Goal: Check status: Check status

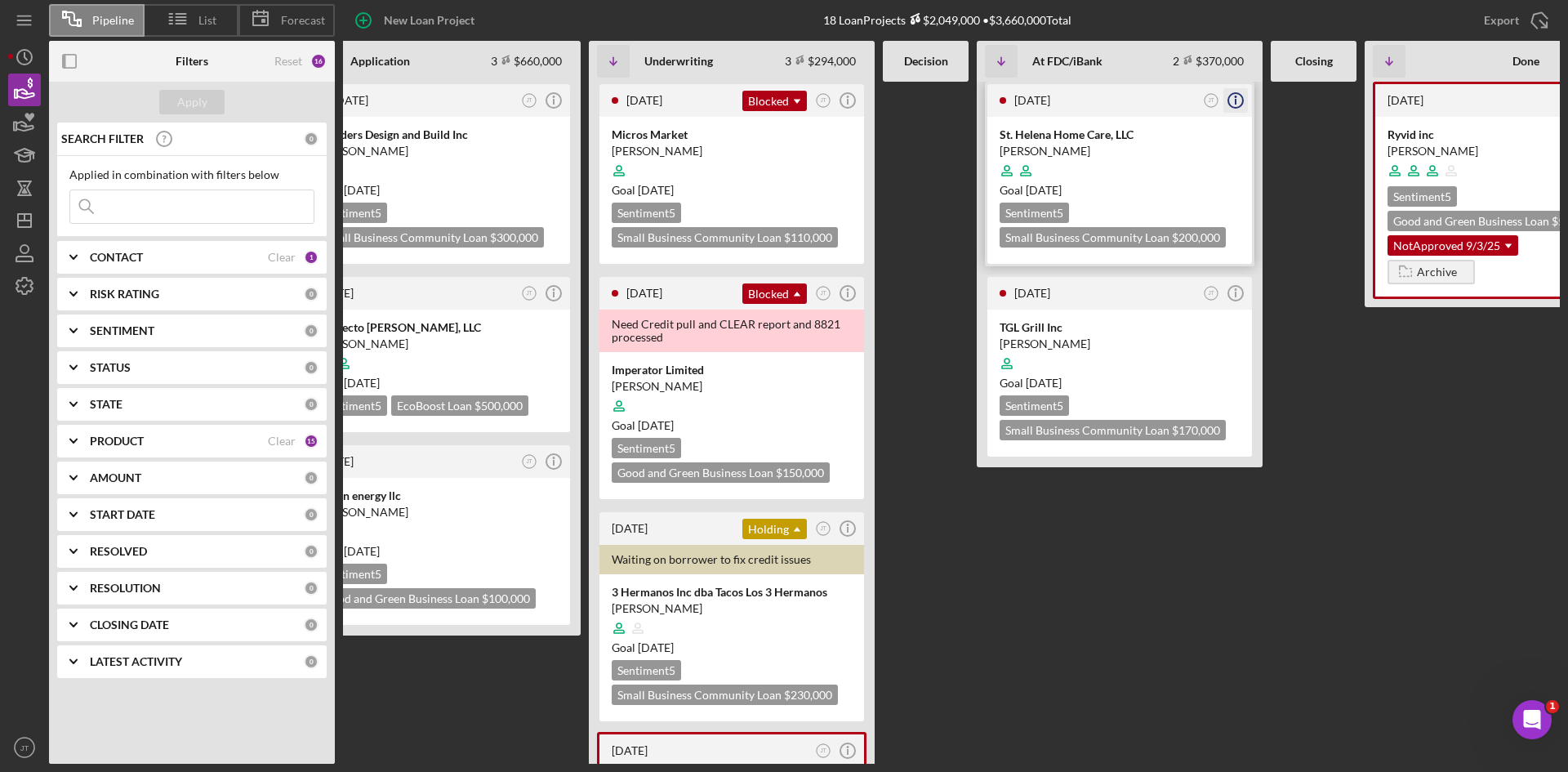
click at [1233, 103] on icon "Icon/Info" at bounding box center [1235, 100] width 41 height 41
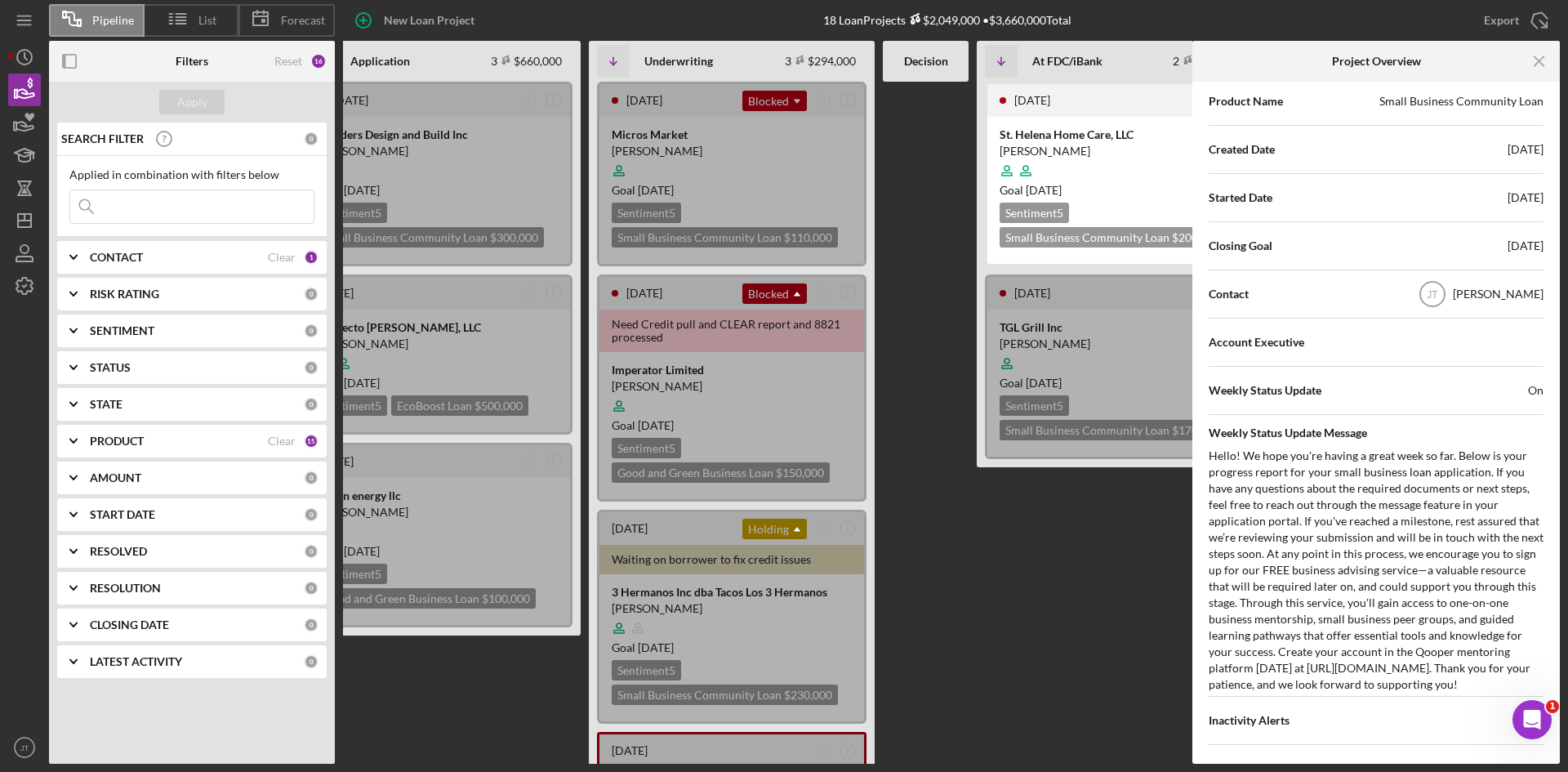
scroll to position [365, 0]
click at [1438, 294] on text "JT" at bounding box center [1432, 294] width 12 height 12
click at [1541, 52] on icon "Icon/Menu Close" at bounding box center [1539, 62] width 37 height 37
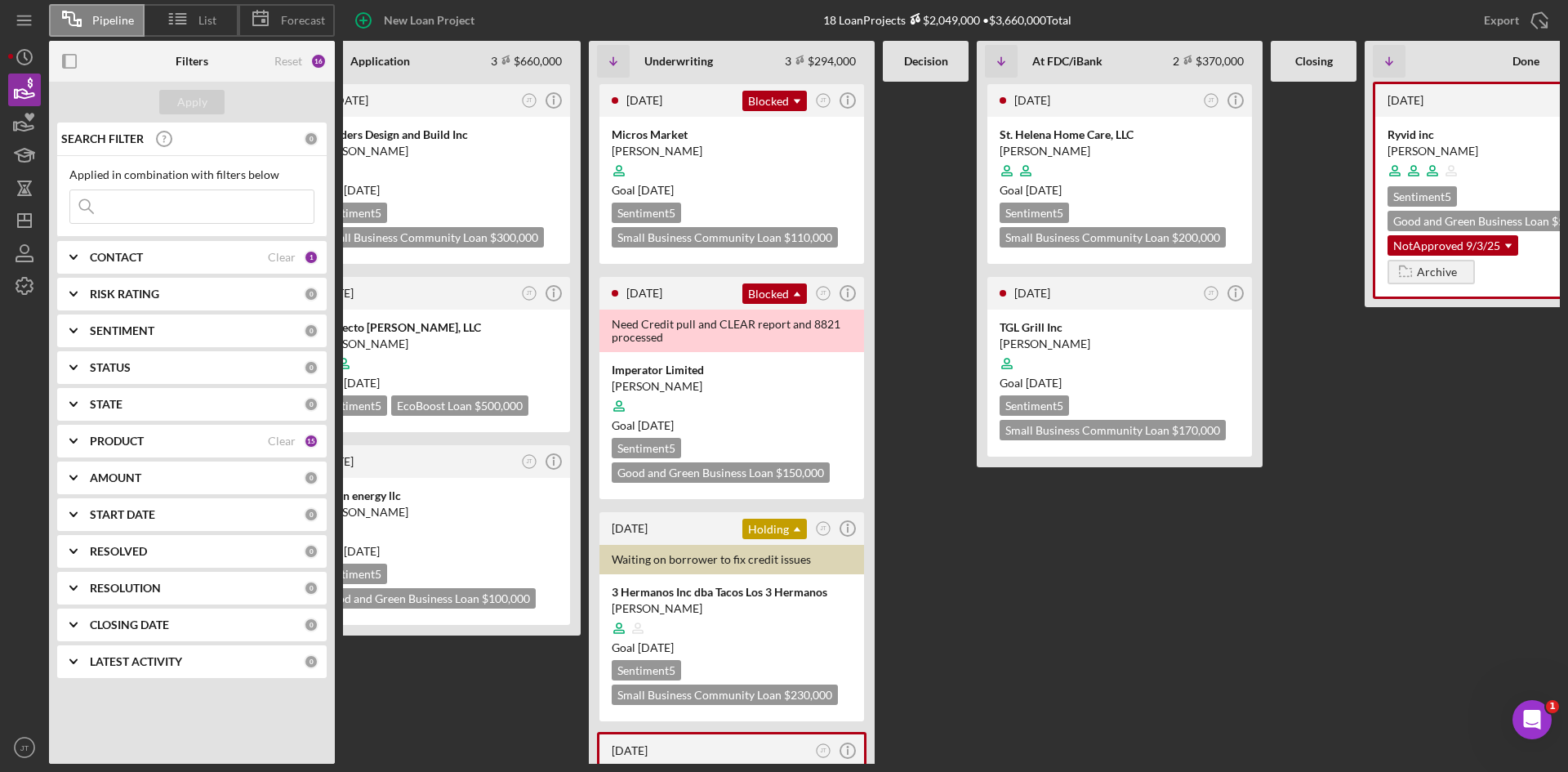
scroll to position [0, 0]
click at [1206, 105] on circle "button" at bounding box center [1211, 100] width 14 height 14
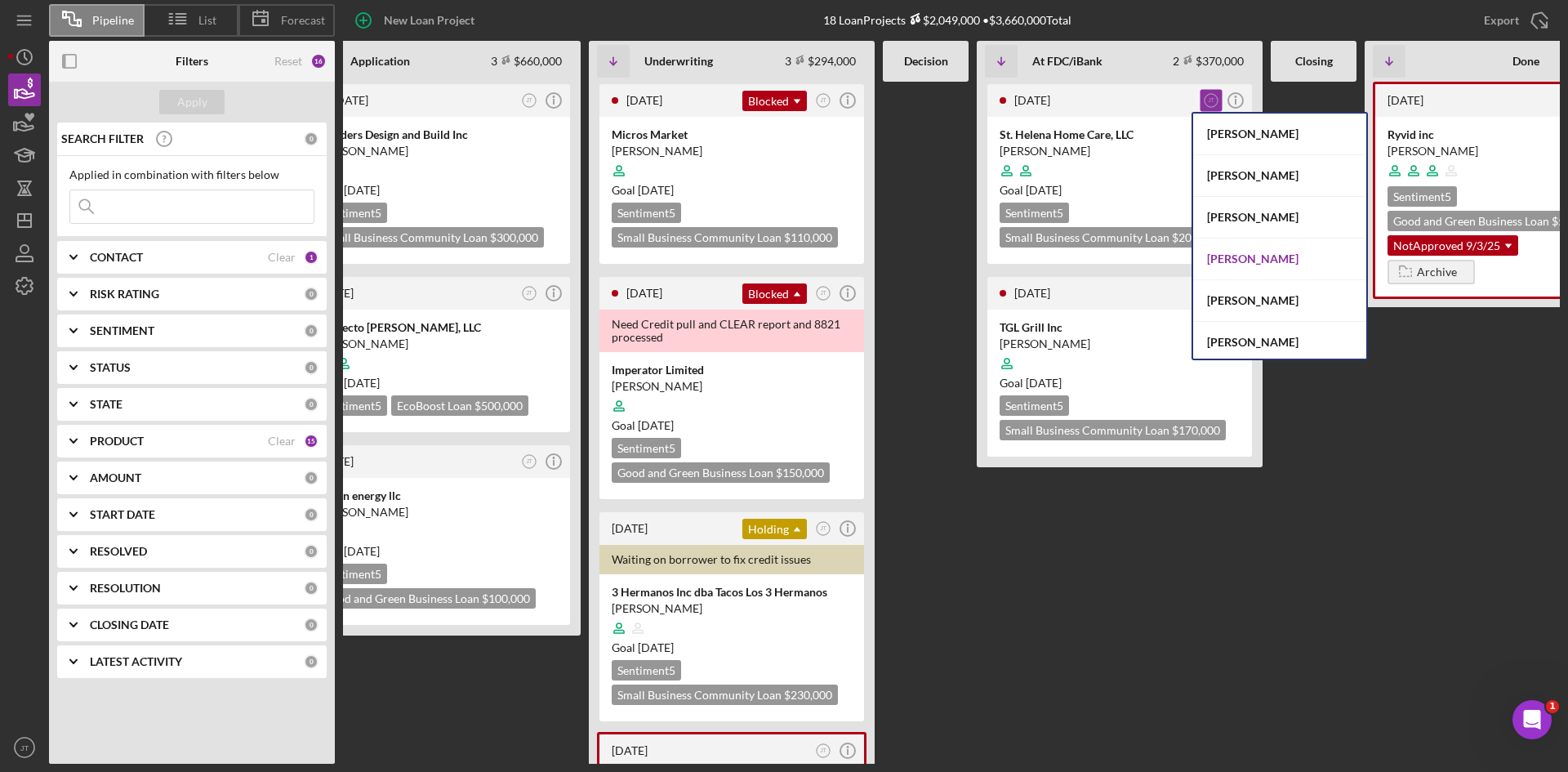
click at [1248, 259] on div "[PERSON_NAME]" at bounding box center [1279, 259] width 173 height 42
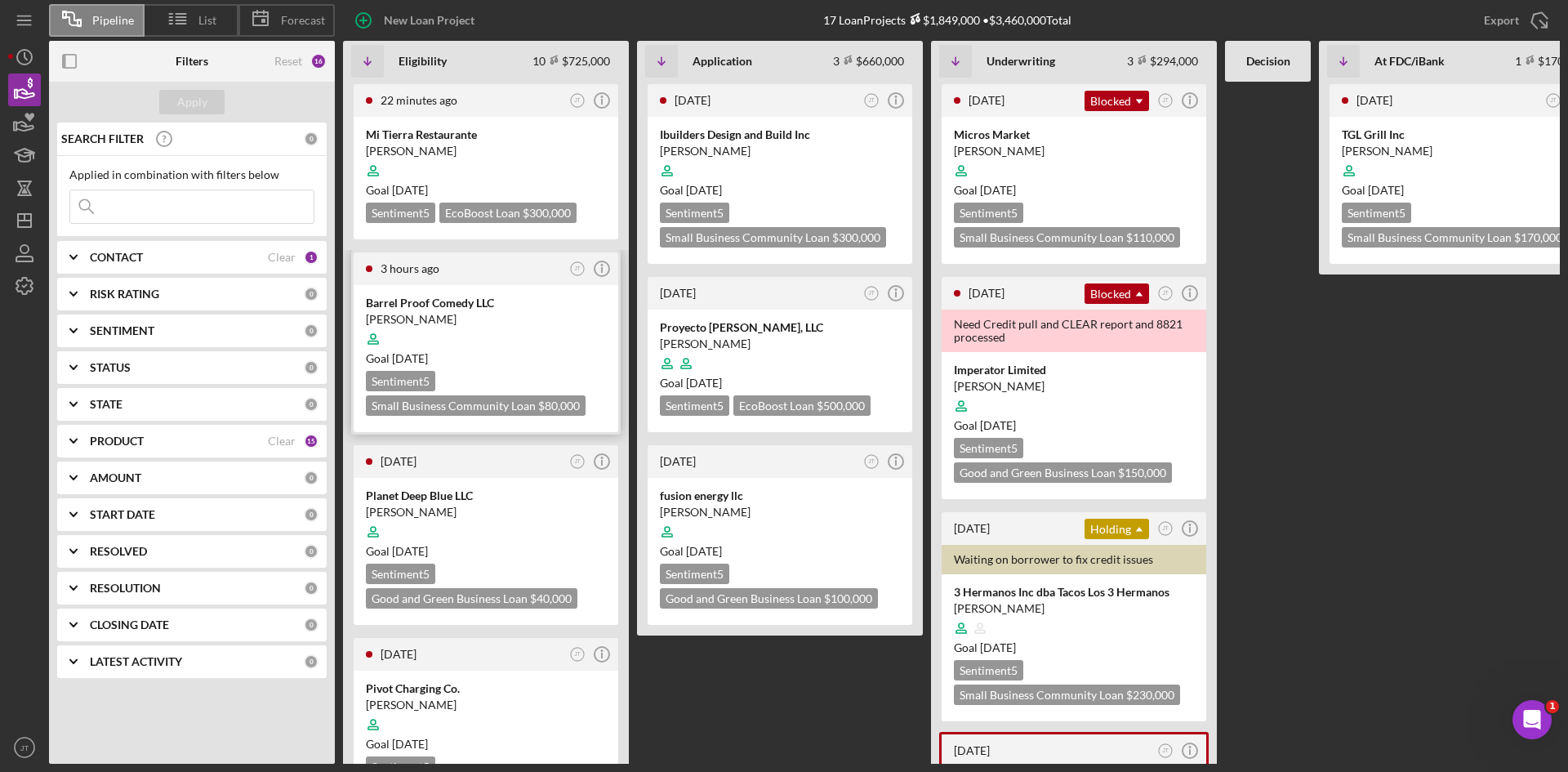
click at [509, 356] on div "Goal [DATE]" at bounding box center [486, 358] width 240 height 16
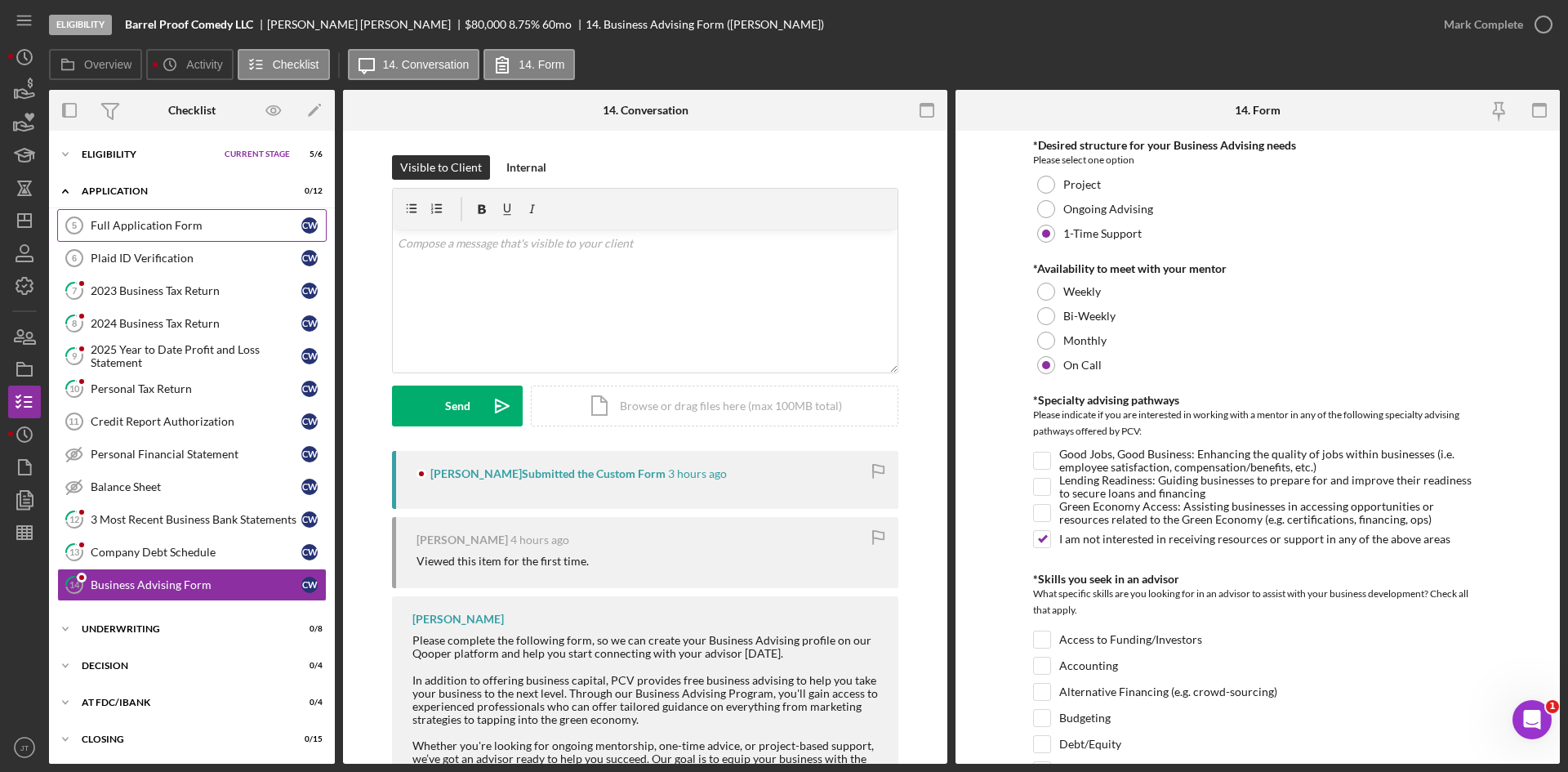
scroll to position [38, 0]
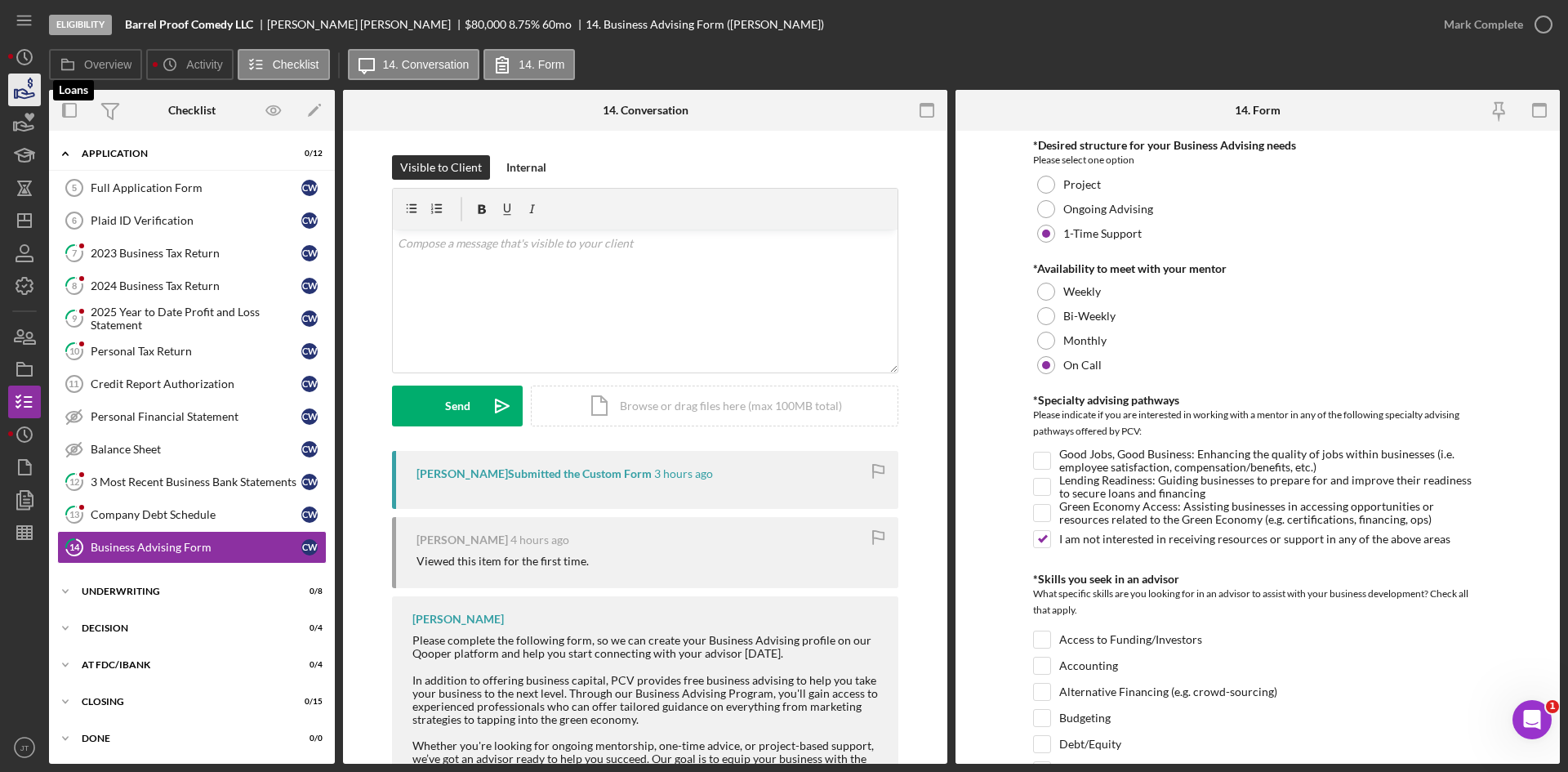
click at [29, 89] on icon "button" at bounding box center [24, 90] width 41 height 41
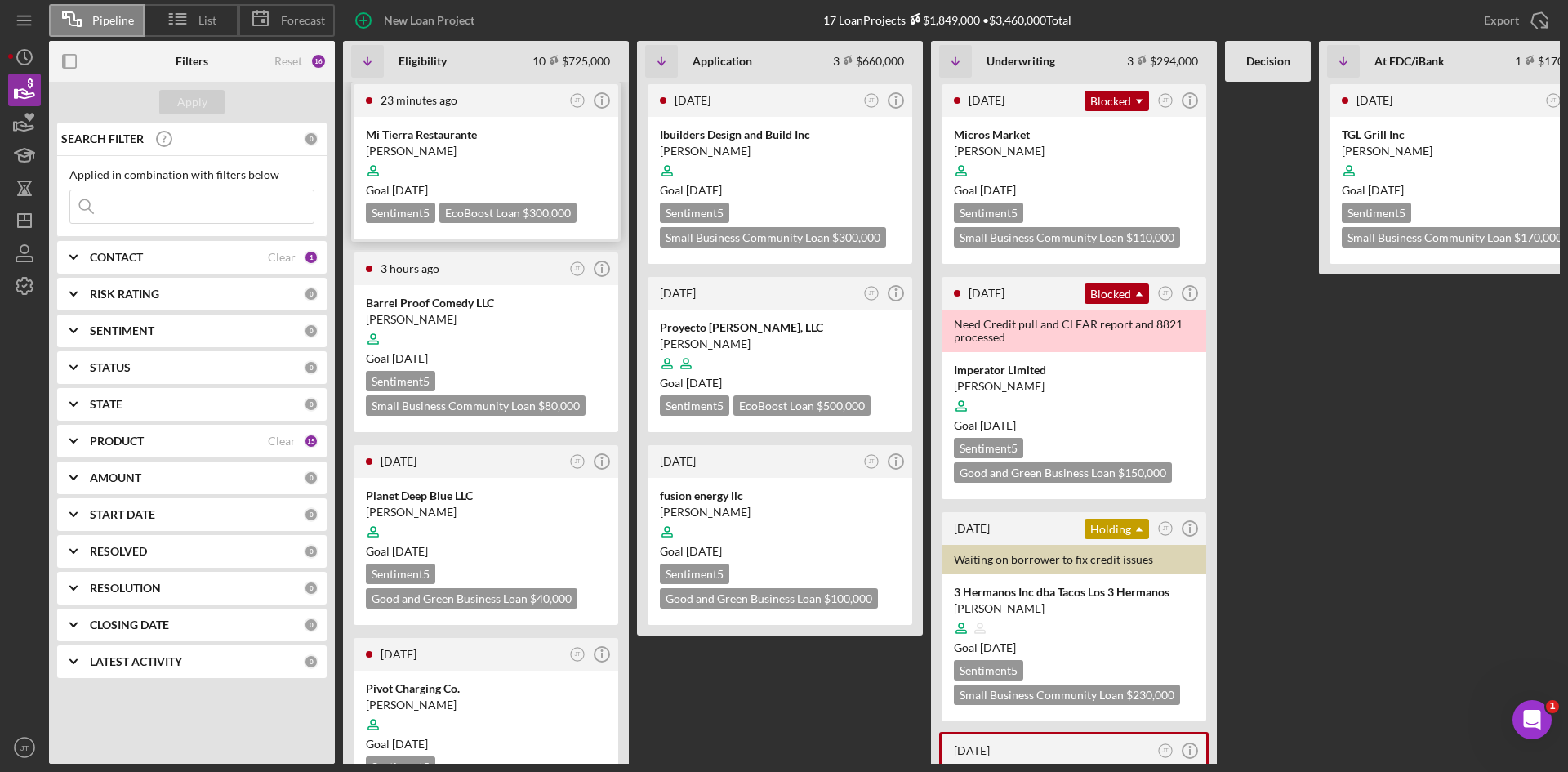
click at [520, 127] on div "Mi Tierra Restaurante" at bounding box center [486, 134] width 240 height 16
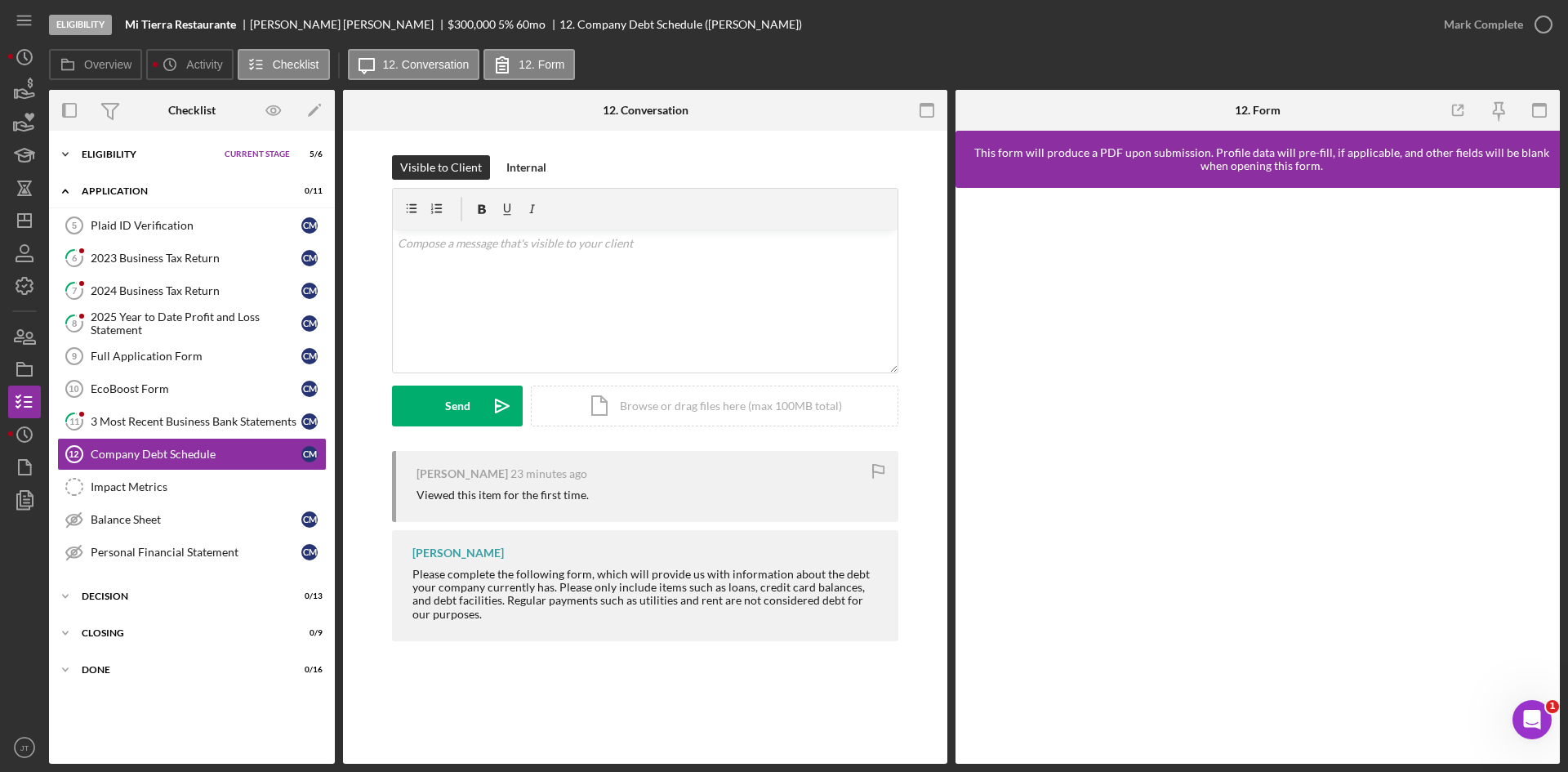
click at [118, 159] on div "Icon/Expander Eligibility Current Stage 5 / 6 Set Stage" at bounding box center [192, 155] width 286 height 33
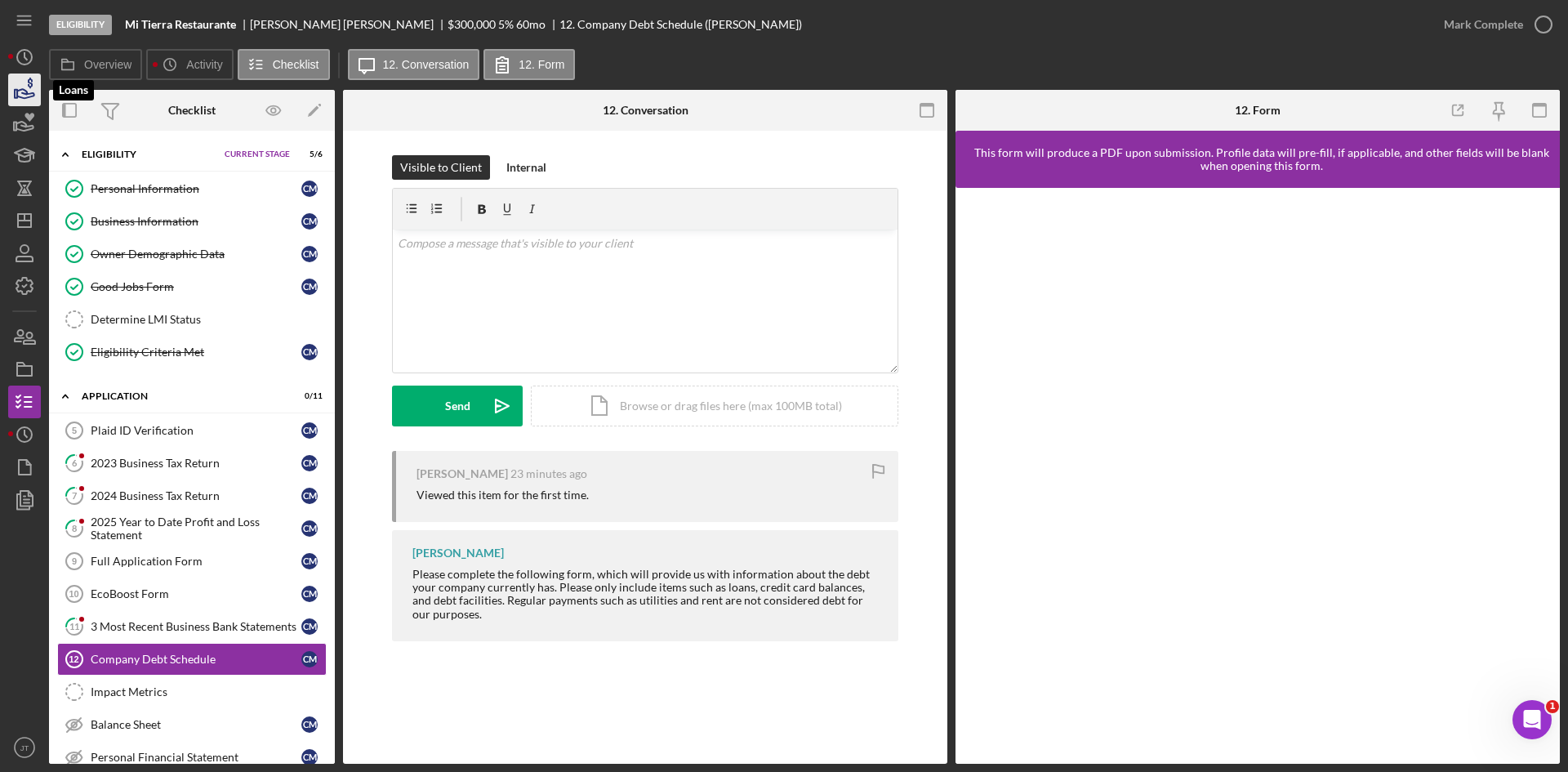
click at [24, 88] on icon "button" at bounding box center [24, 90] width 41 height 41
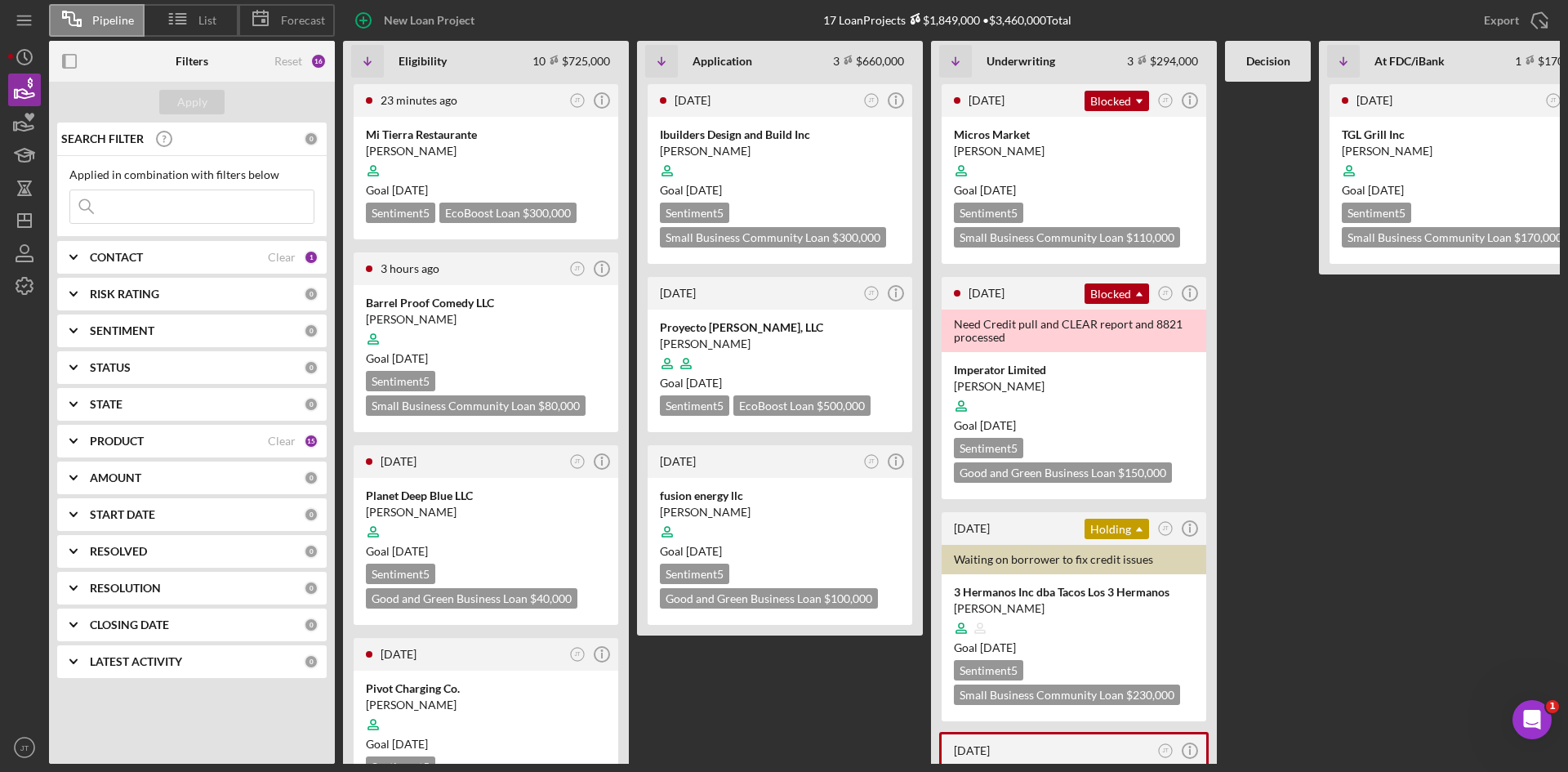
scroll to position [0, 441]
